Goal: Transaction & Acquisition: Purchase product/service

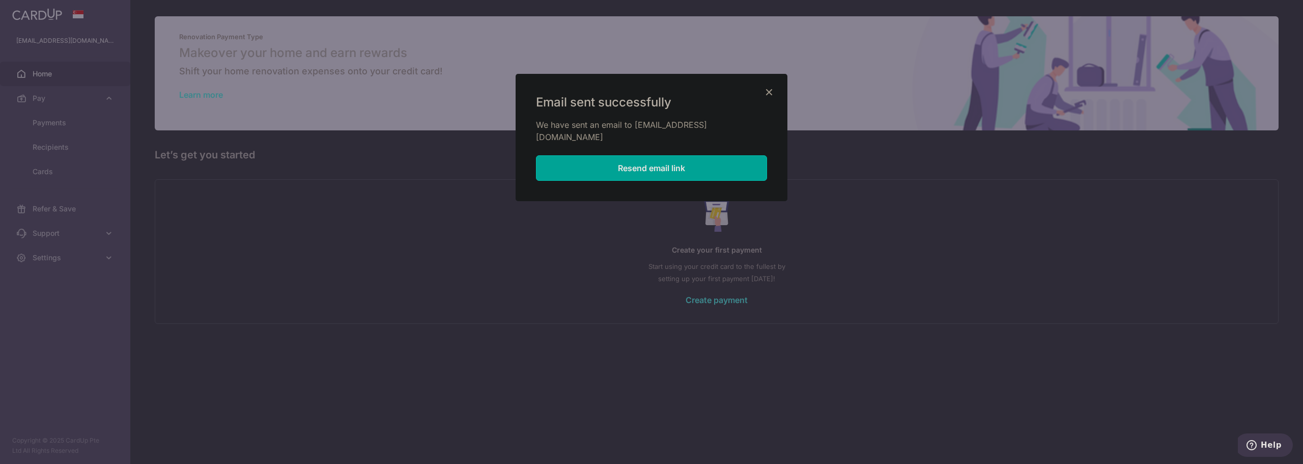
click at [768, 95] on icon "Close" at bounding box center [769, 91] width 12 height 13
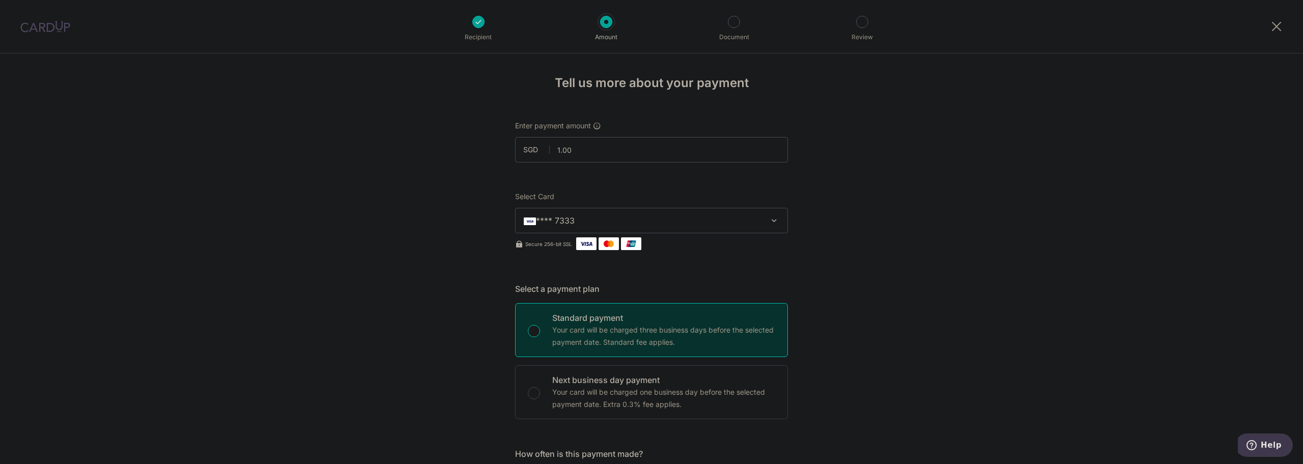
scroll to position [10, 0]
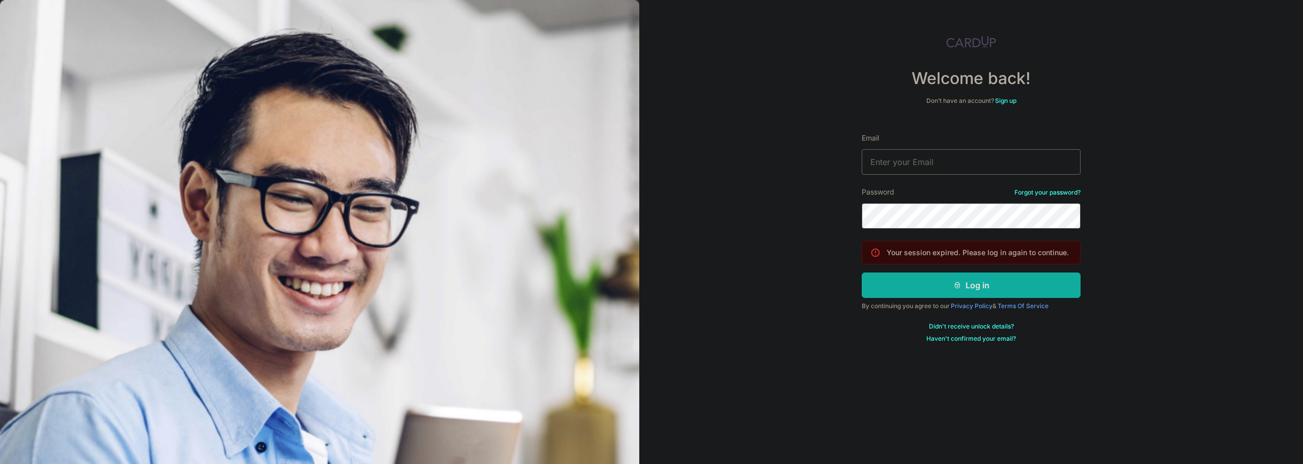
type input "nashlie1@gmail.com"
click at [973, 285] on button "Log in" at bounding box center [970, 284] width 219 height 25
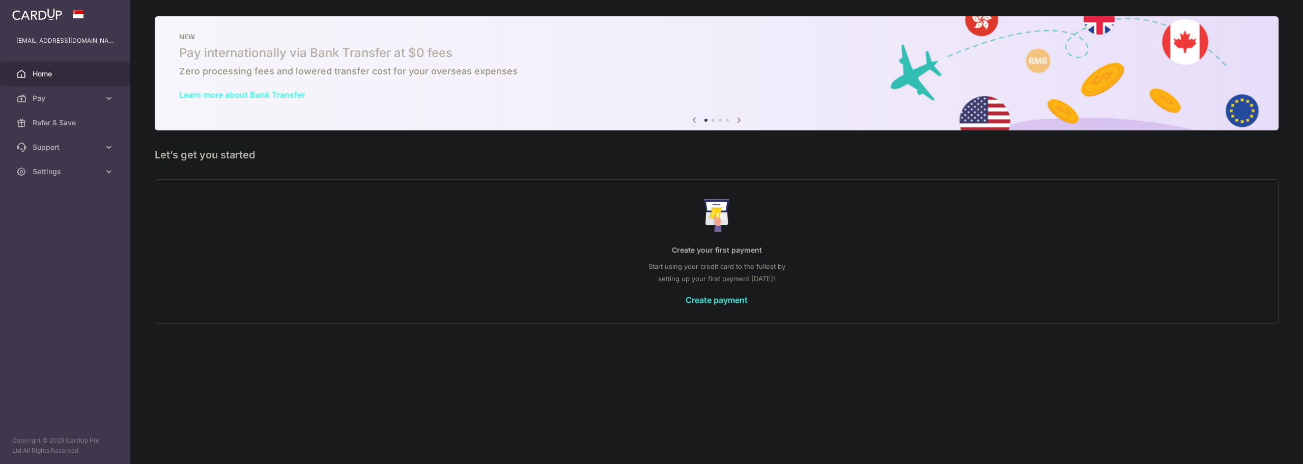
click at [720, 290] on div "Create your first payment Start using your credit card to the fullest by settin…" at bounding box center [716, 251] width 1098 height 121
click at [736, 298] on link "Create payment" at bounding box center [716, 300] width 62 height 10
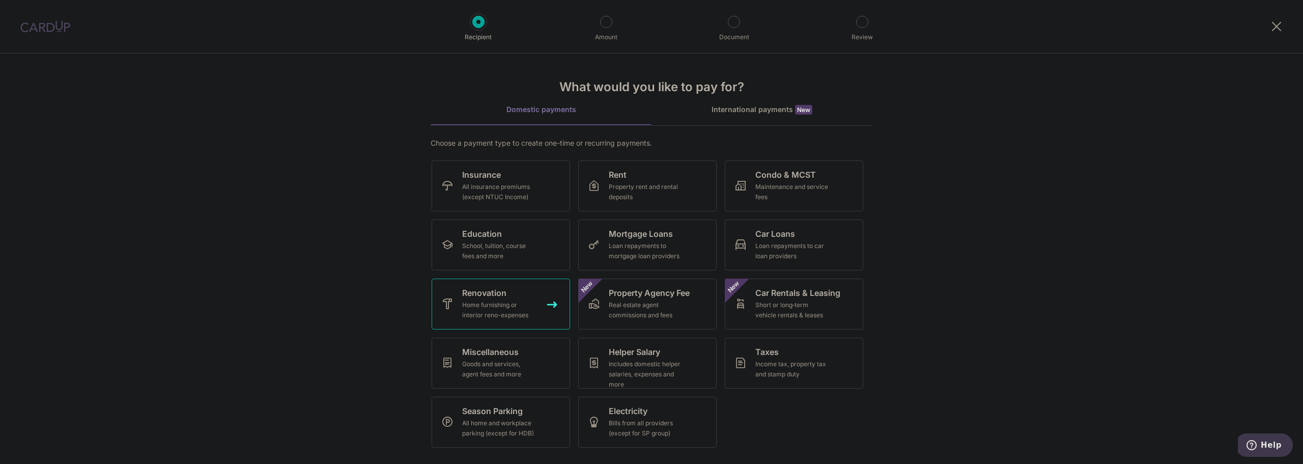
click at [465, 303] on div "Home furnishing or interior reno-expenses" at bounding box center [498, 310] width 73 height 20
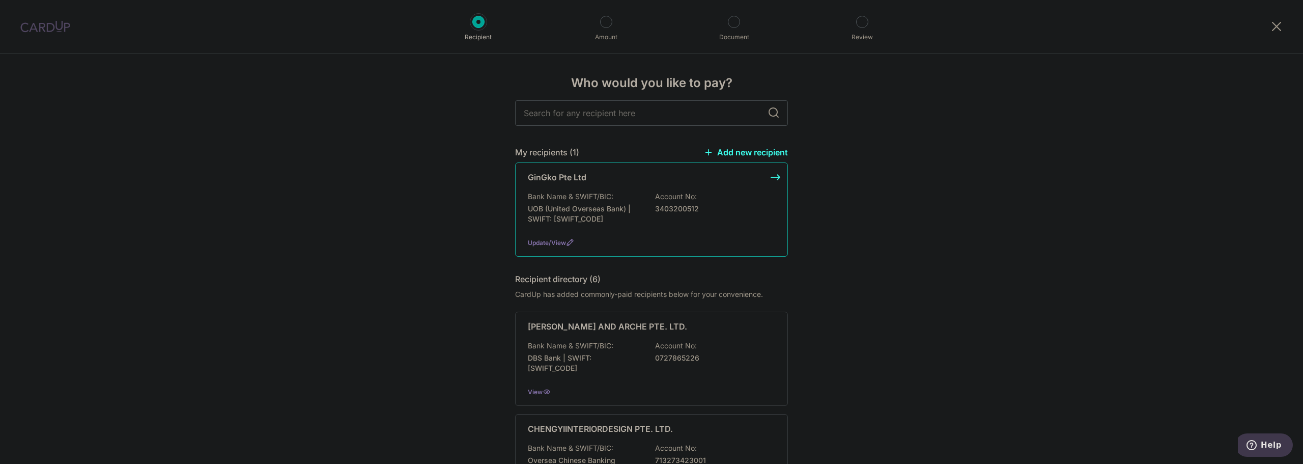
click at [673, 194] on p "Account No:" at bounding box center [676, 196] width 42 height 10
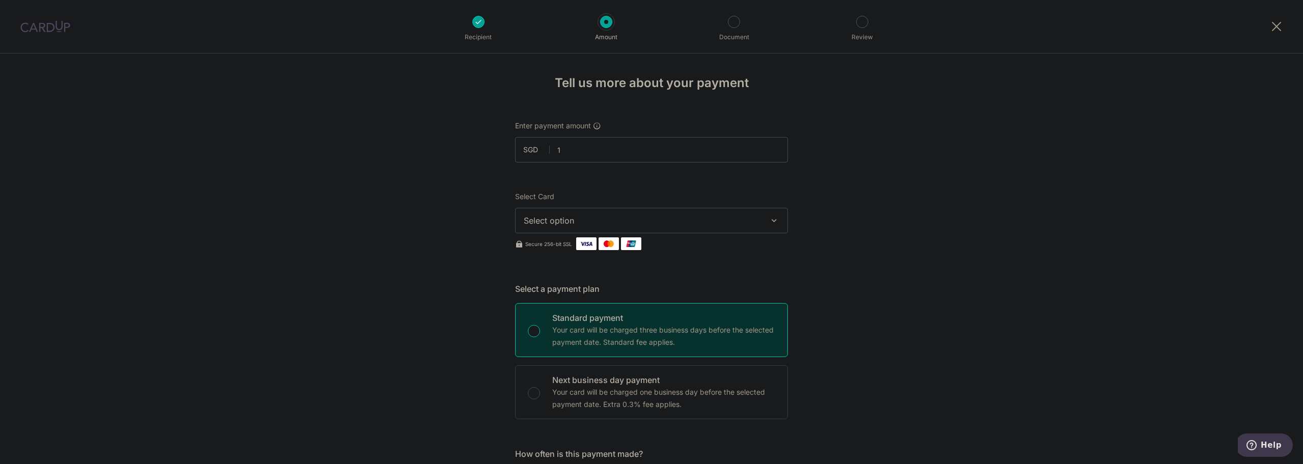
type input "1.00"
click at [721, 213] on button "Select option" at bounding box center [651, 220] width 273 height 25
click at [585, 293] on span "**** 7333" at bounding box center [651, 293] width 255 height 12
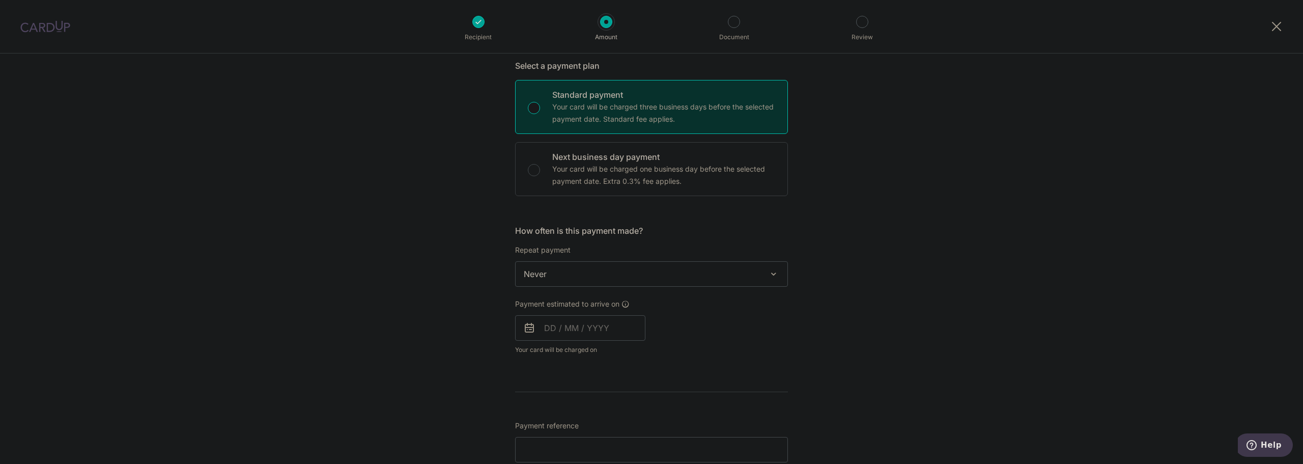
scroll to position [254, 0]
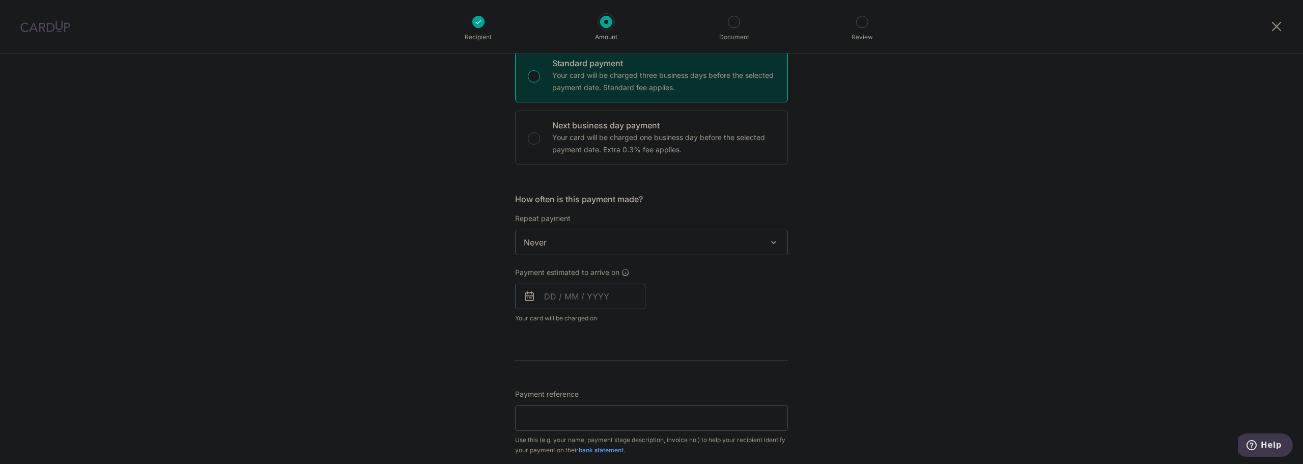
click at [684, 238] on span "Never" at bounding box center [651, 242] width 272 height 24
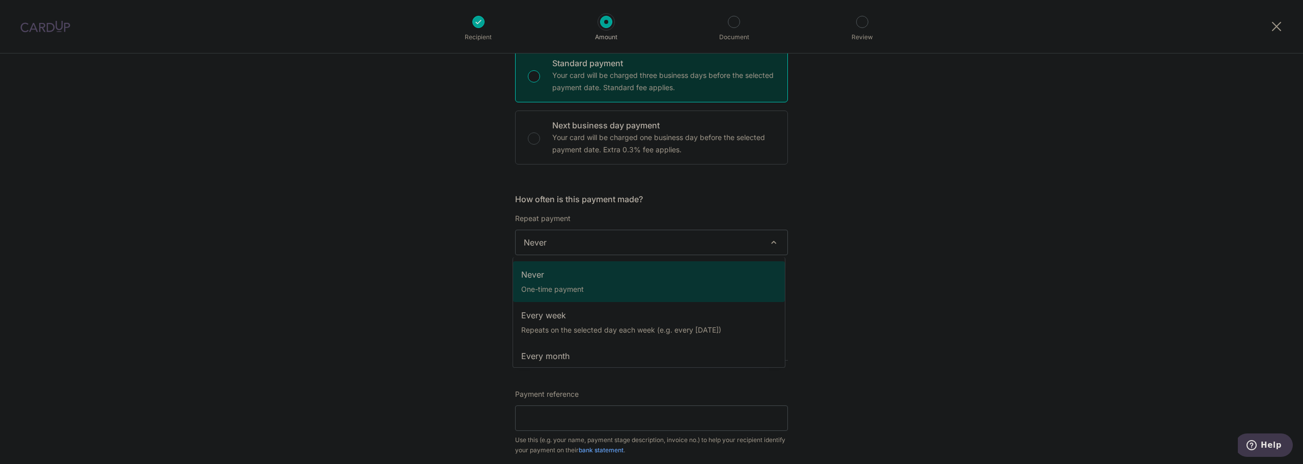
click at [684, 238] on span "Never" at bounding box center [651, 242] width 272 height 24
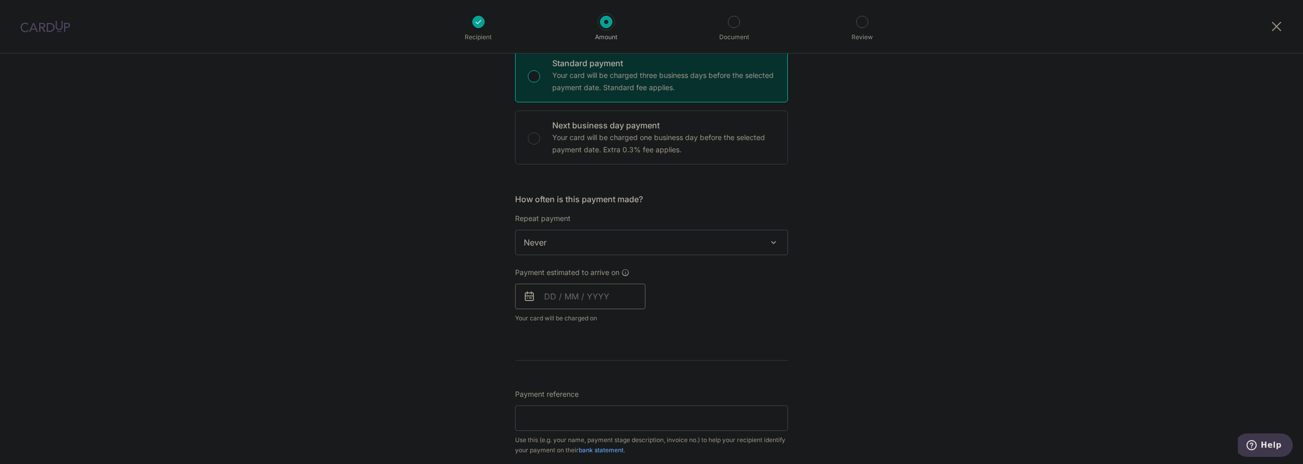
click at [611, 285] on input "text" at bounding box center [580, 295] width 130 height 25
click at [578, 411] on table "Sun Mon Tue Wed Thu Fri Sat 1 2 3 4 5 6 7 8 9 10 11 12 13 14 15 16 17 18 19 20 …" at bounding box center [597, 399] width 142 height 122
click at [557, 411] on table "Sun Mon Tue Wed Thu Fri Sat 1 2 3 4 5 6 7 8 9 10 11 12 13 14 15 16 17 18 19 20 …" at bounding box center [597, 399] width 142 height 122
click at [584, 410] on table "Sun Mon Tue Wed Thu Fri Sat 1 2 3 4 5 6 7 8 9 10 11 12 13 14 15 16 17 18 19 20 …" at bounding box center [597, 399] width 142 height 122
click at [619, 411] on link "18" at bounding box center [617, 409] width 16 height 16
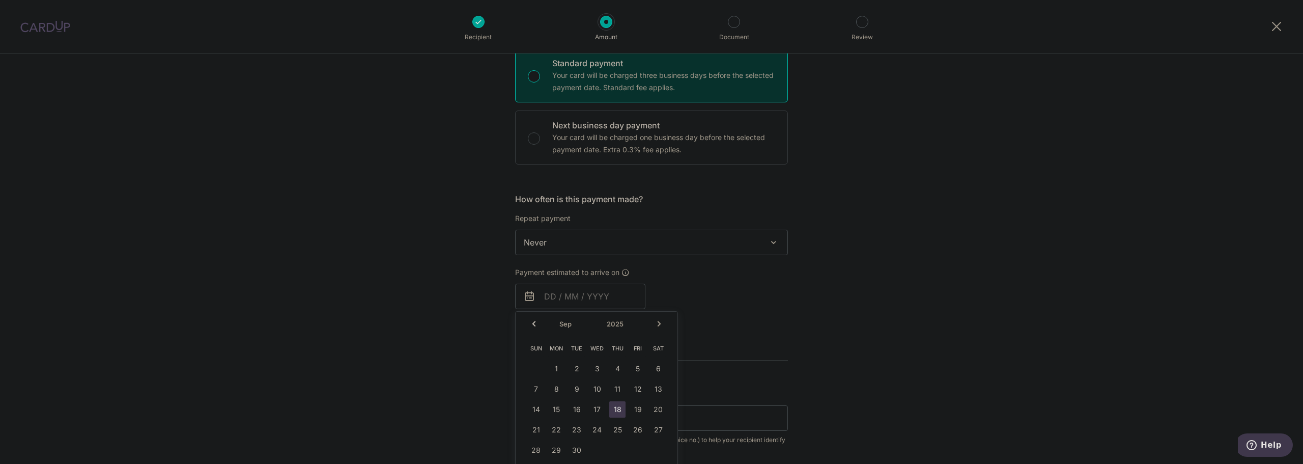
type input "18/09/2025"
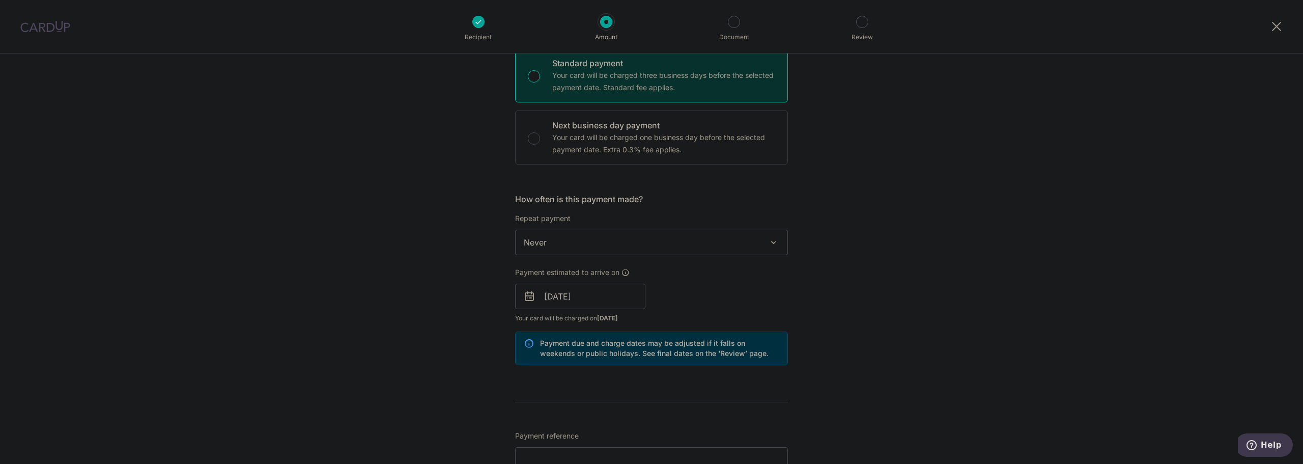
click at [770, 306] on div "Payment estimated to arrive on 18/09/2025 Prev Next Sep Oct Nov Dec 2025 2026 2…" at bounding box center [651, 295] width 285 height 56
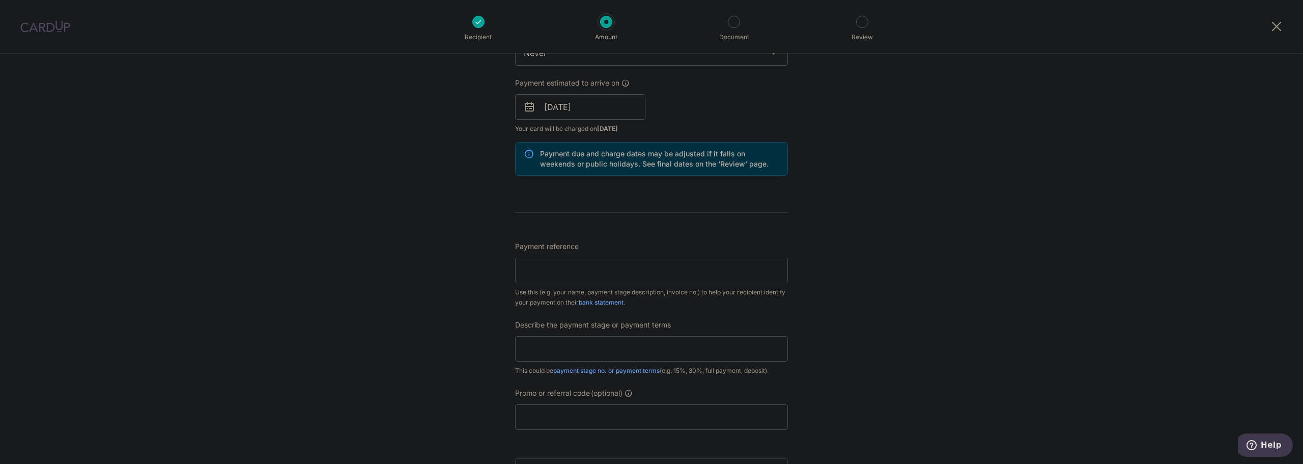
scroll to position [458, 0]
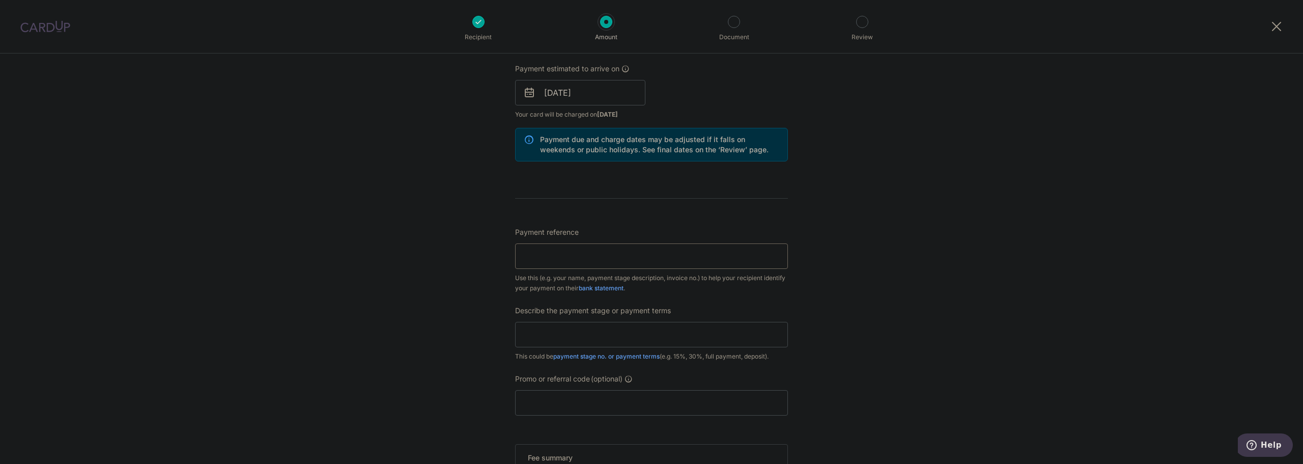
click at [626, 256] on input "Payment reference" at bounding box center [651, 255] width 273 height 25
paste input "GPL_IN3107T"
click at [521, 252] on input "GPL_IN3107T" at bounding box center [651, 255] width 273 height 25
type input "GPL_IN3107T"
click at [993, 271] on div "Tell us more about your payment Enter payment amount SGD 1.00 1.00 Select Card …" at bounding box center [651, 131] width 1303 height 1072
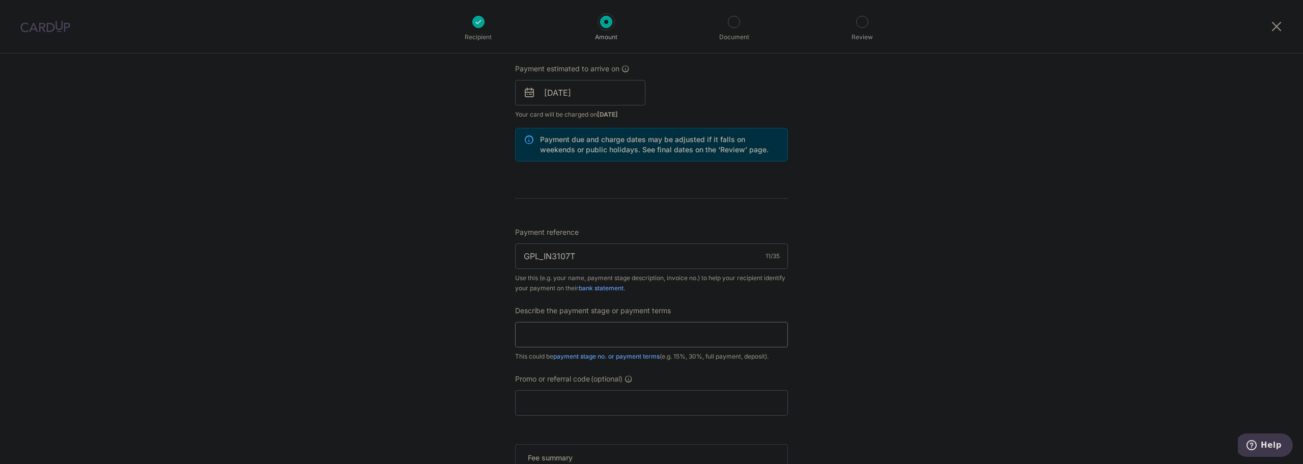
click at [673, 337] on input "text" at bounding box center [651, 334] width 273 height 25
type input "D"
type input "Full Payment"
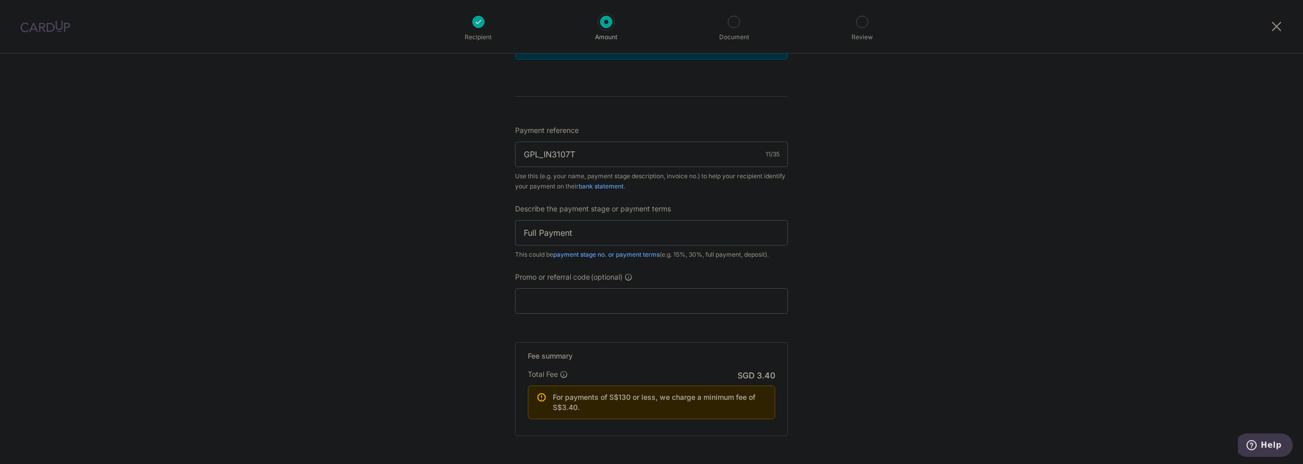
click at [883, 298] on div "Tell us more about your payment Enter payment amount SGD 1.00 1.00 Select Card …" at bounding box center [651, 30] width 1303 height 1072
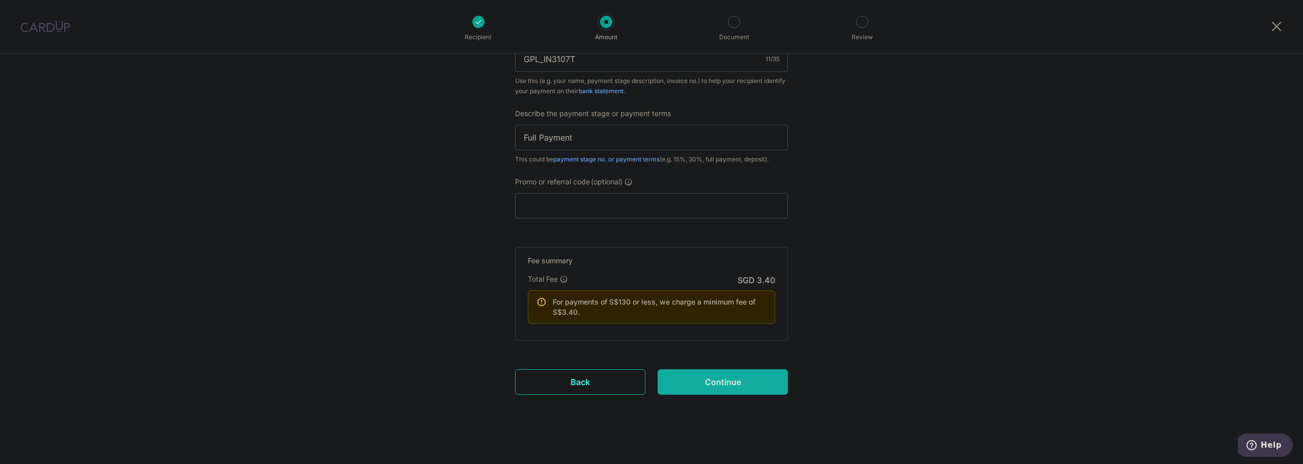
scroll to position [662, 0]
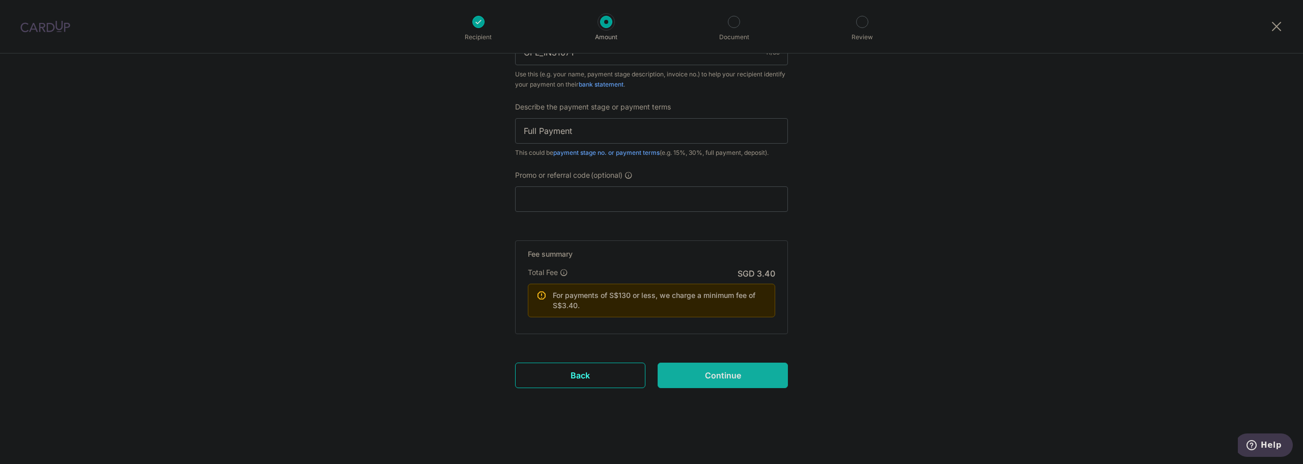
click at [720, 376] on input "Continue" at bounding box center [722, 374] width 130 height 25
type input "Create Schedule"
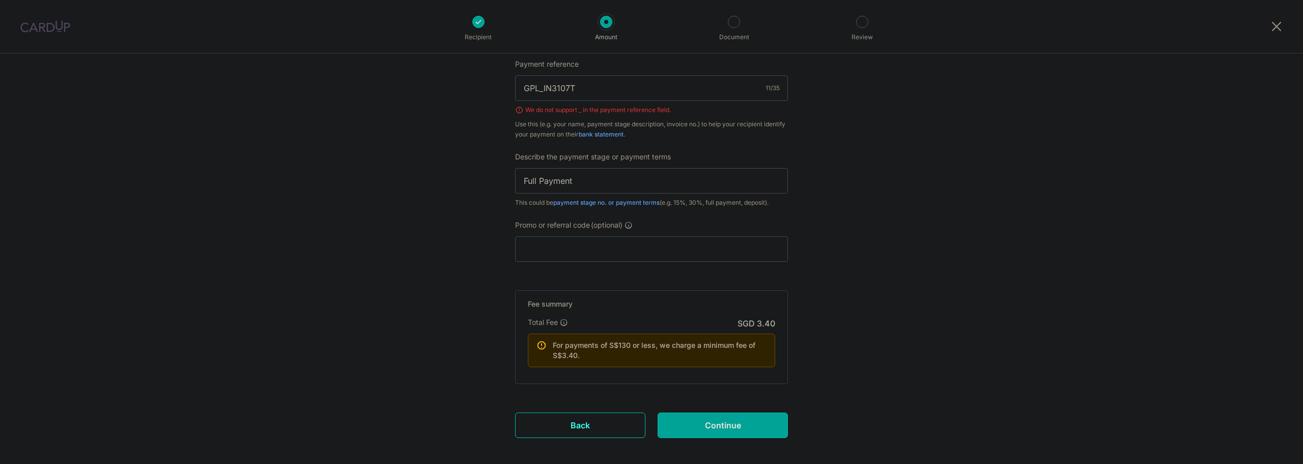
scroll to position [625, 0]
click at [538, 88] on input "GPL_IN3107T" at bounding box center [651, 88] width 273 height 25
type input "GPL IN3107T"
click at [699, 421] on input "Continue" at bounding box center [722, 425] width 130 height 25
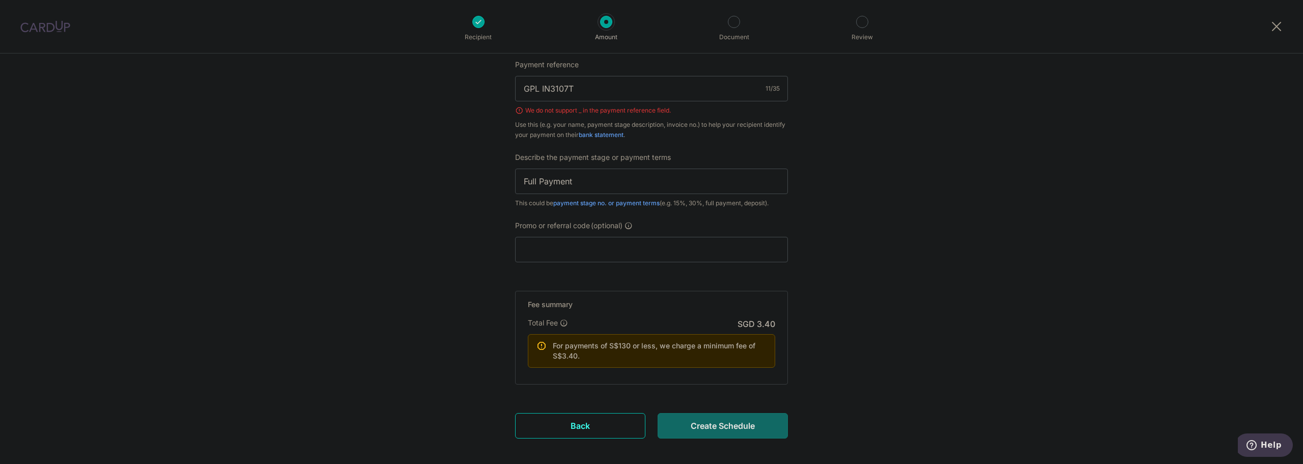
type input "Create Schedule"
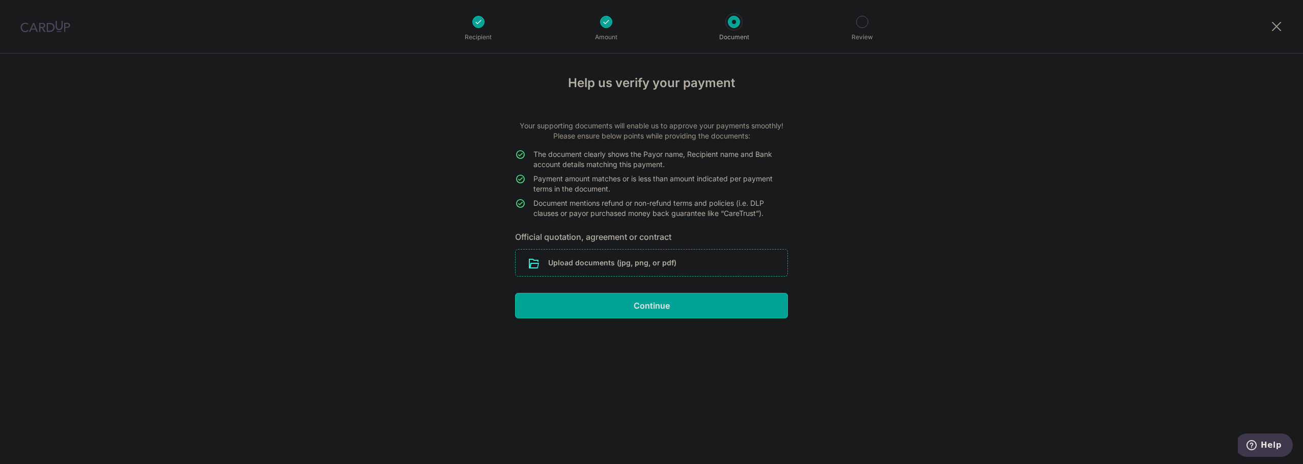
click at [663, 264] on input "file" at bounding box center [651, 262] width 272 height 26
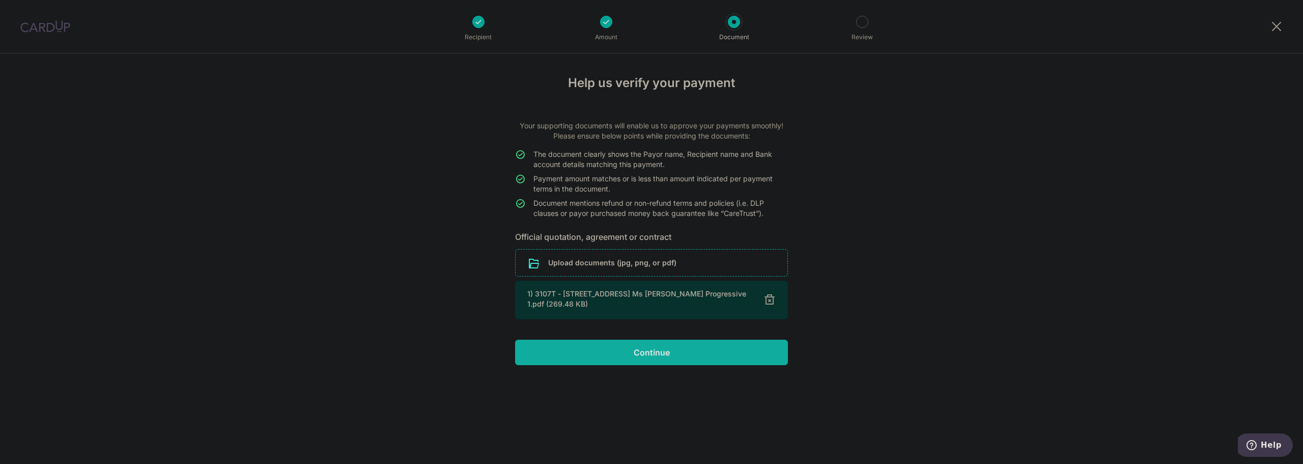
click at [729, 357] on input "Continue" at bounding box center [651, 351] width 273 height 25
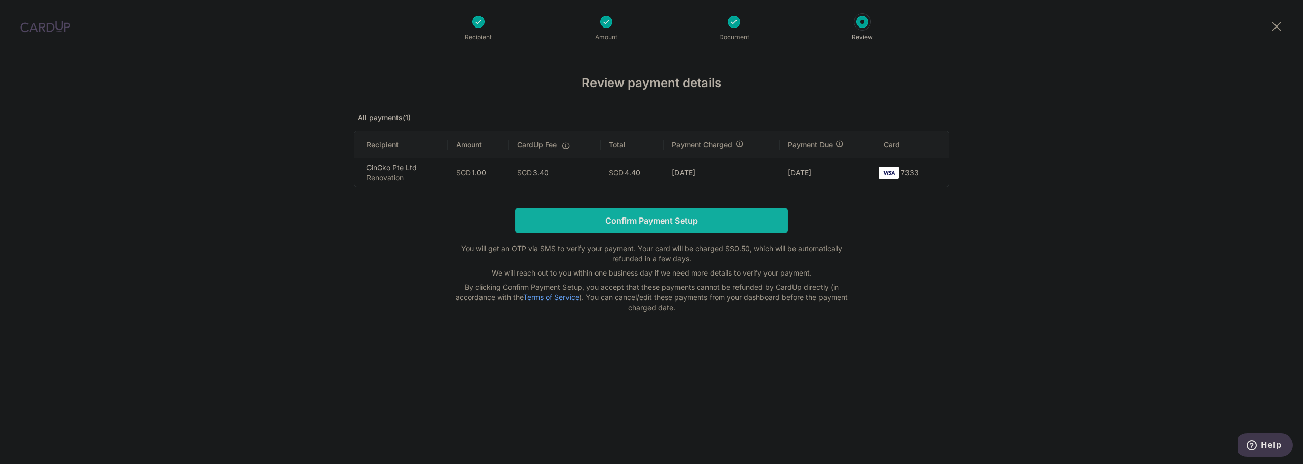
click at [687, 224] on input "Confirm Payment Setup" at bounding box center [651, 220] width 273 height 25
